Goal: Task Accomplishment & Management: Complete application form

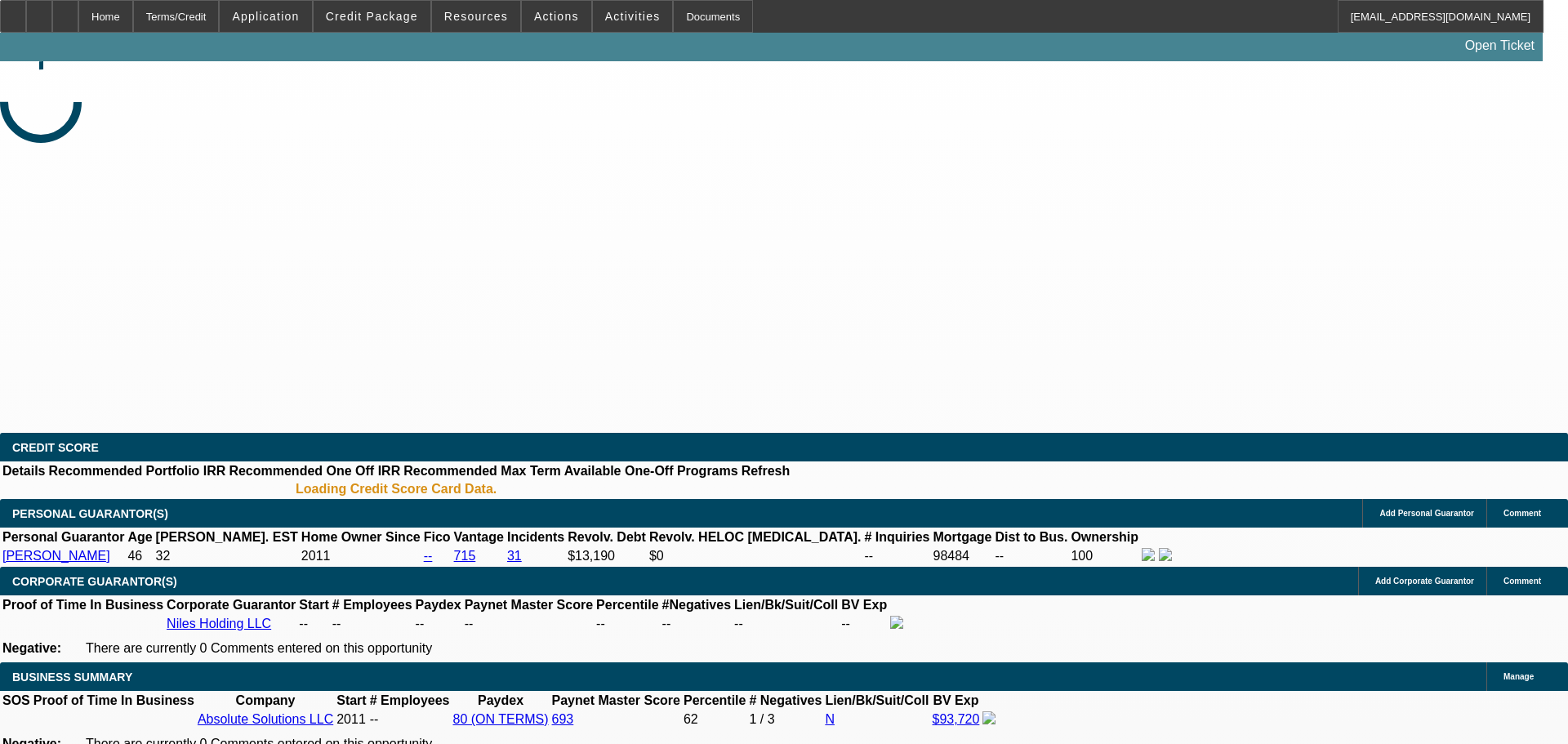
select select "0"
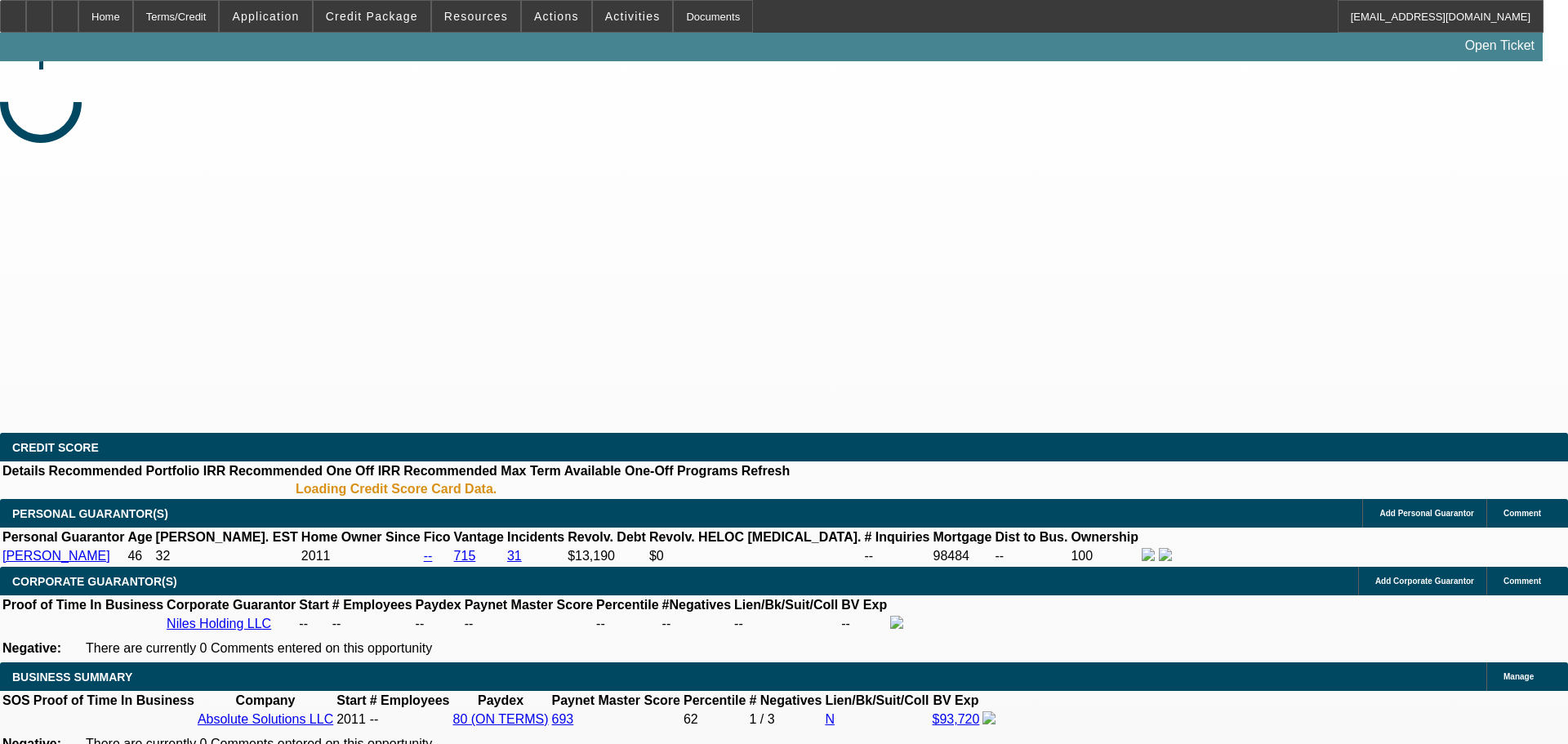
select select "0"
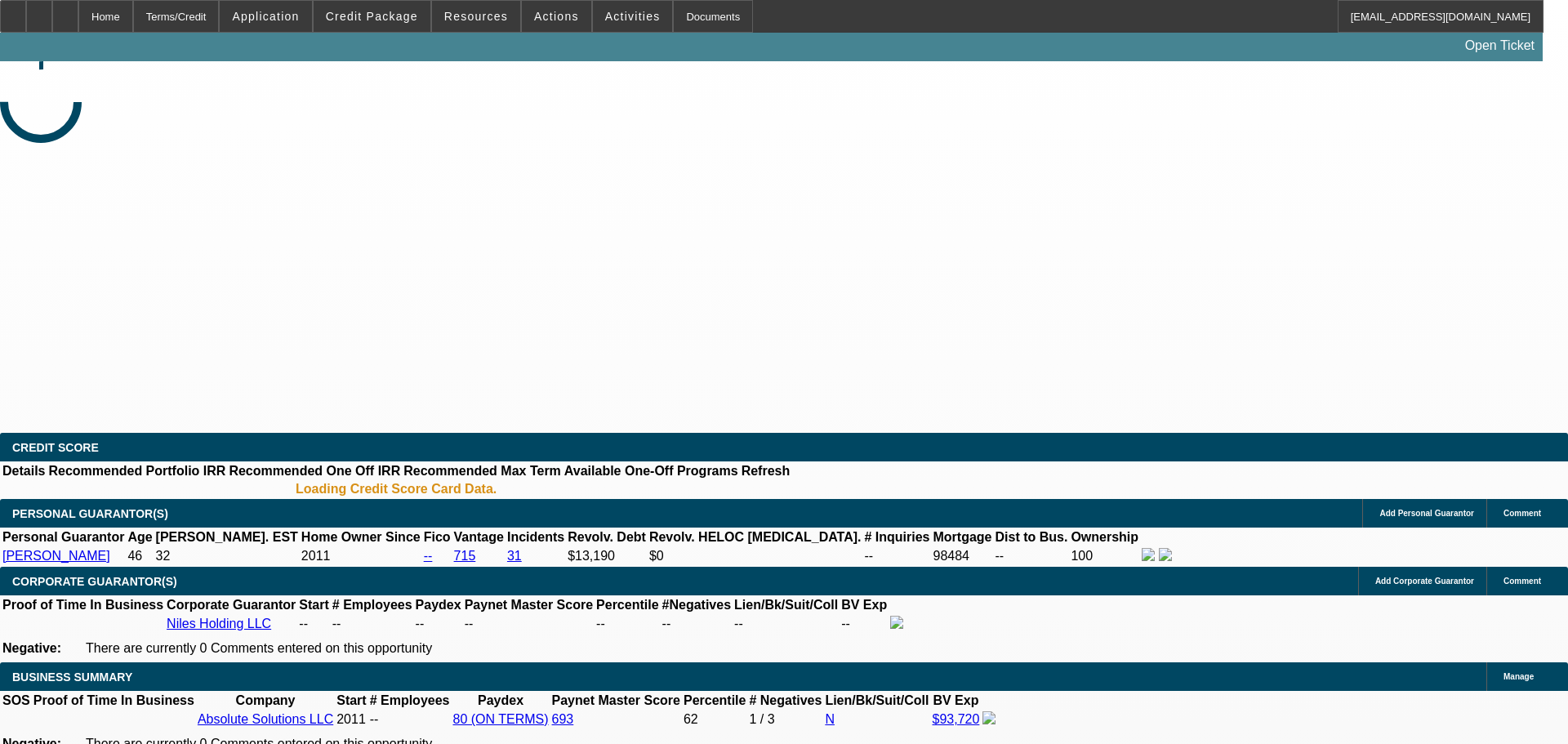
select select "0"
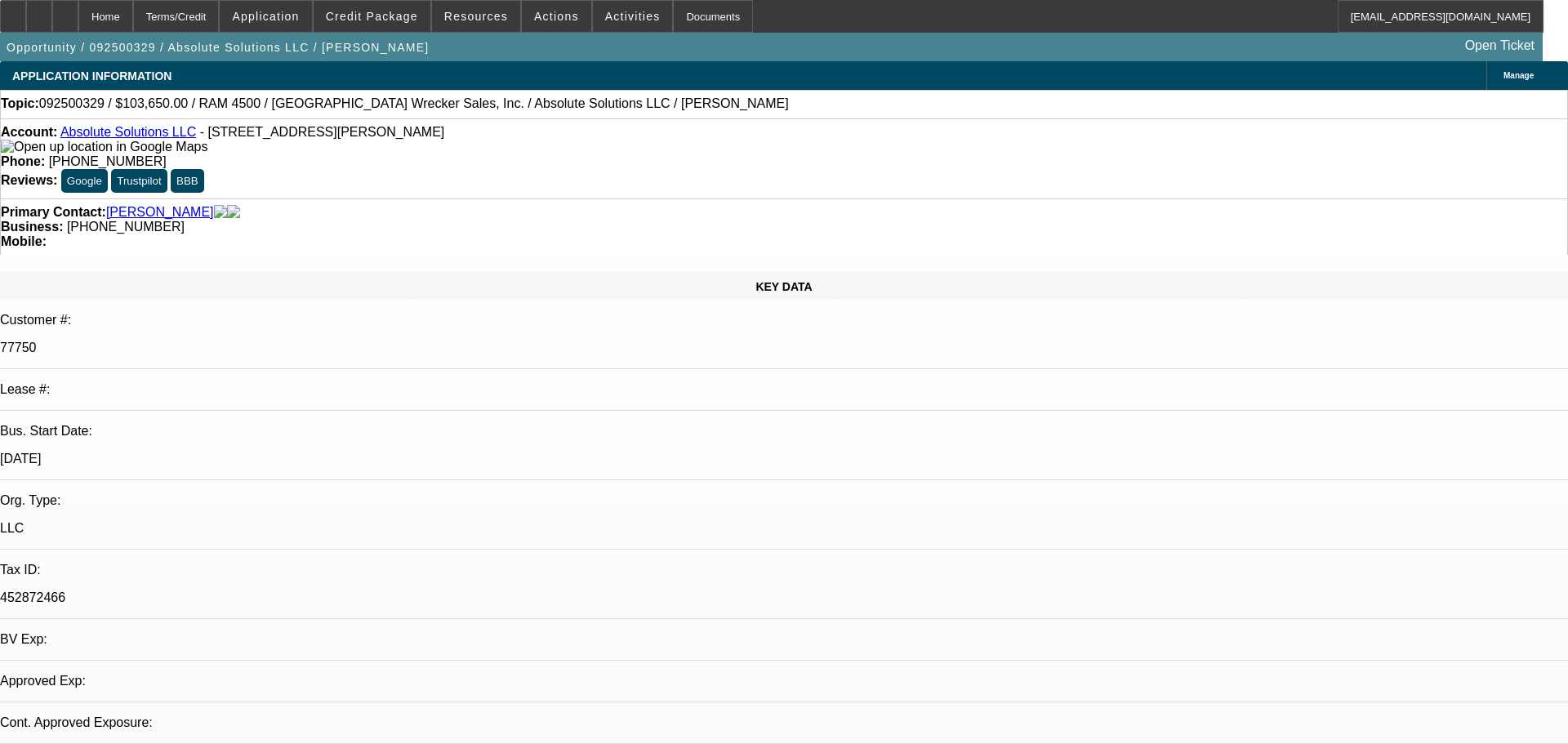
select select "1"
select select "6"
select select "1"
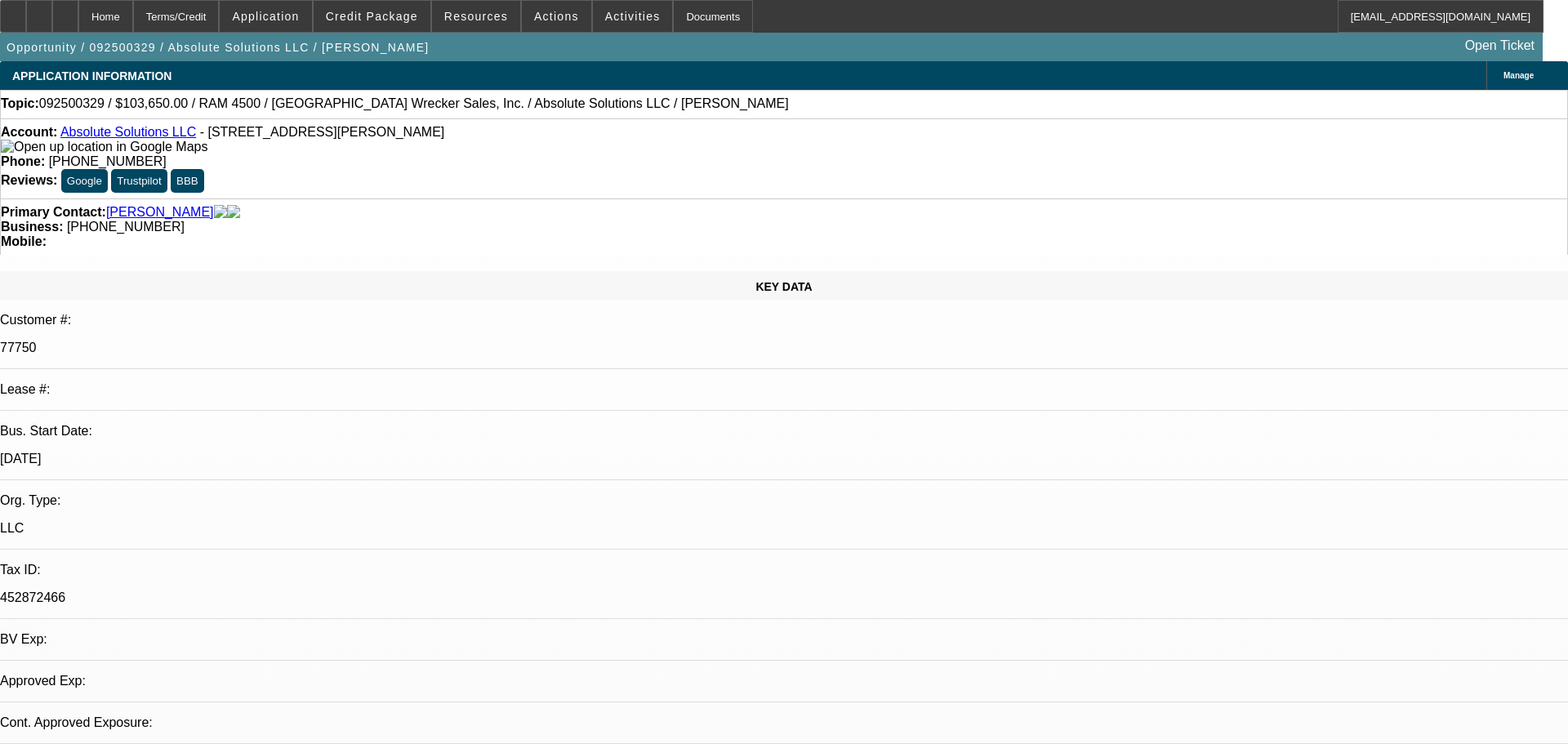
select select "6"
select select "1"
select select "6"
select select "1"
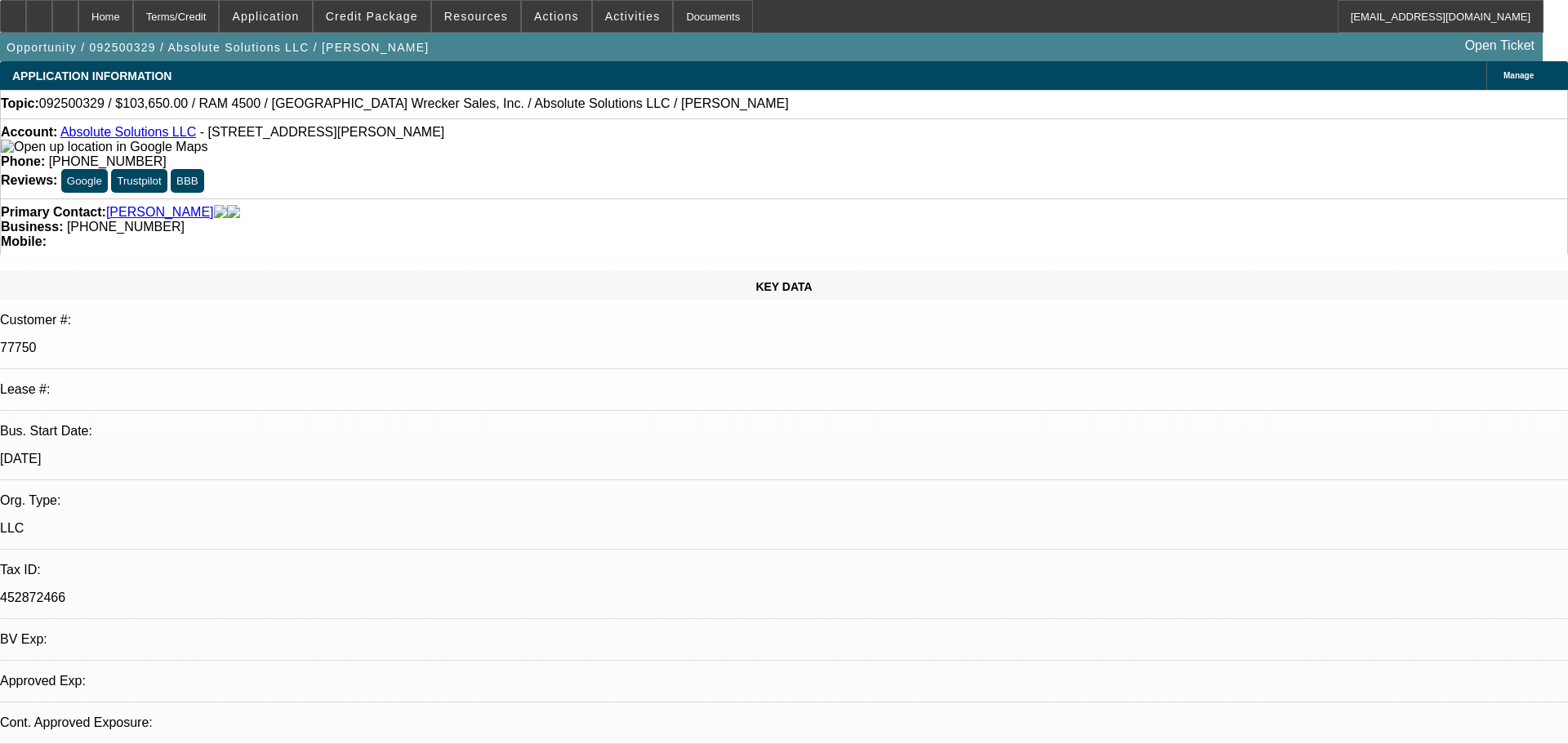
select select "1"
select select "6"
